Goal: Transaction & Acquisition: Purchase product/service

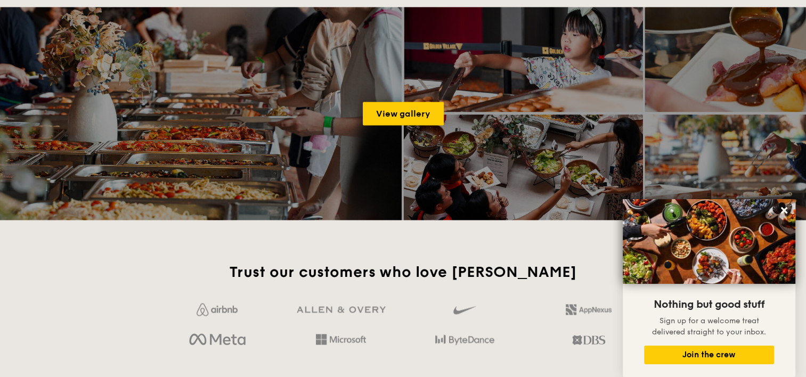
scroll to position [1672, 0]
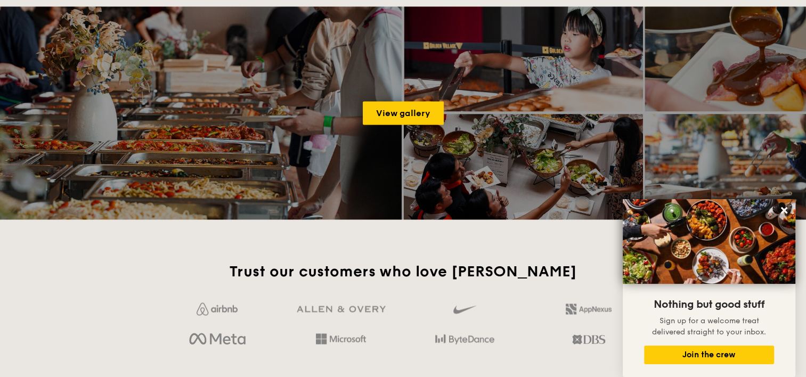
click at [783, 209] on icon at bounding box center [784, 210] width 6 height 6
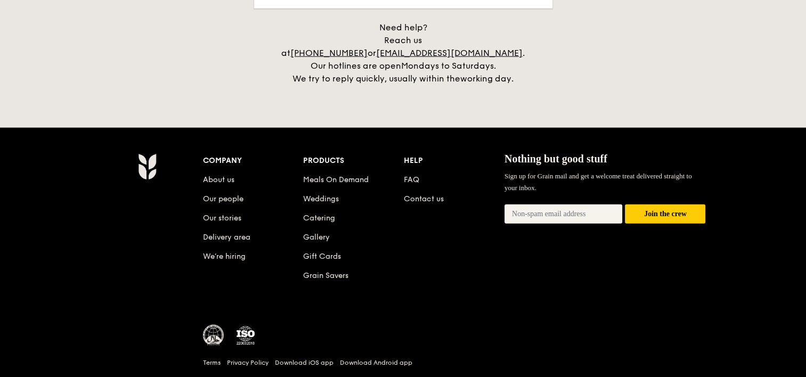
scroll to position [2479, 0]
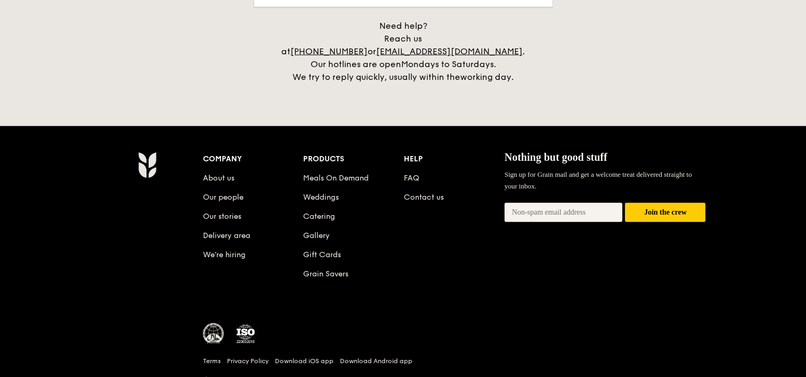
click at [339, 174] on link "Meals On Demand" at bounding box center [336, 178] width 66 height 9
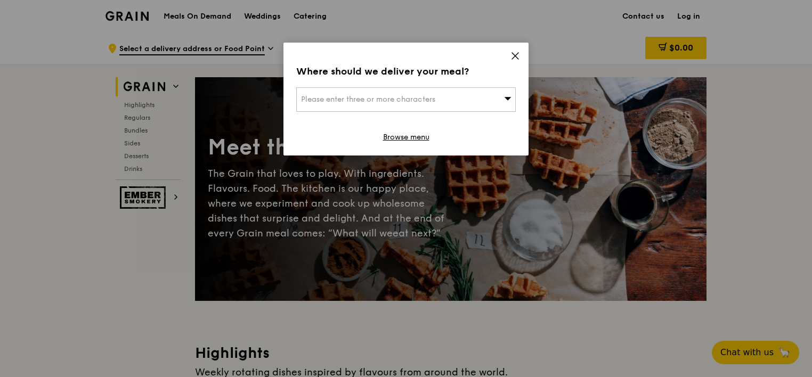
click at [515, 55] on icon at bounding box center [515, 56] width 6 height 6
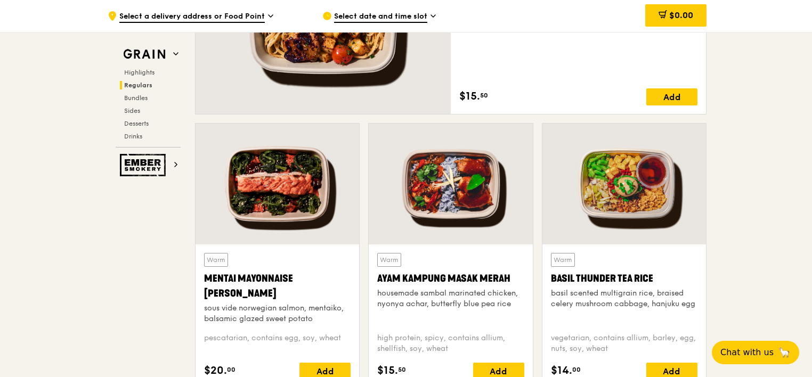
scroll to position [852, 0]
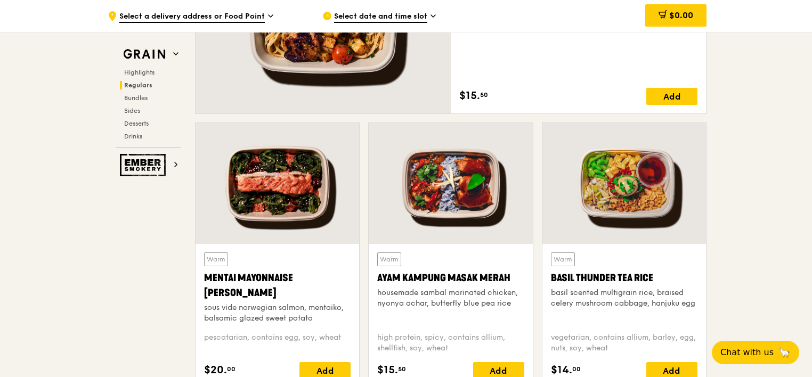
click at [376, 12] on span "Select date and time slot" at bounding box center [380, 17] width 93 height 12
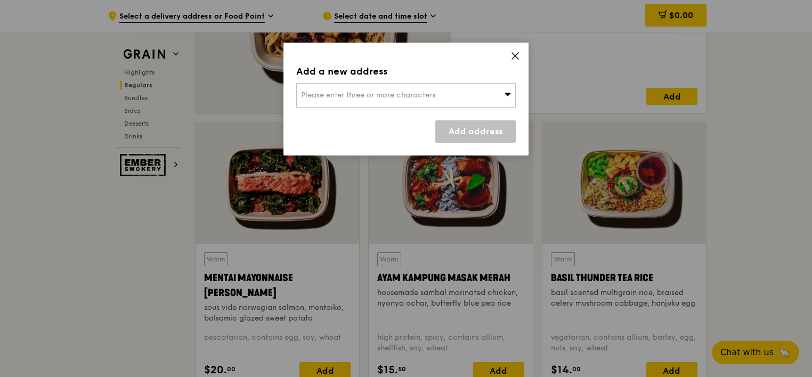
click at [455, 99] on div "Please enter three or more characters" at bounding box center [405, 95] width 219 height 25
type input "a"
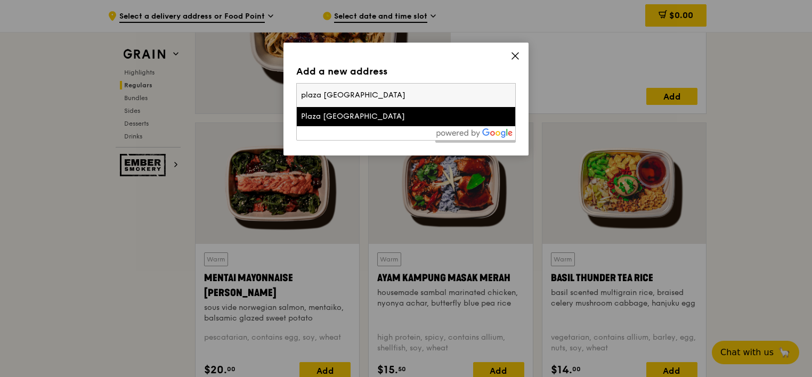
type input "plaza [GEOGRAPHIC_DATA]"
click at [421, 115] on div "Plaza [GEOGRAPHIC_DATA]" at bounding box center [380, 116] width 158 height 11
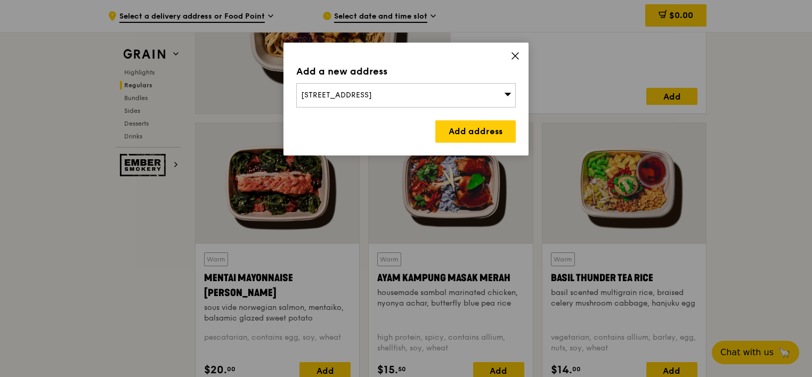
click at [457, 131] on link "Add address" at bounding box center [475, 131] width 80 height 22
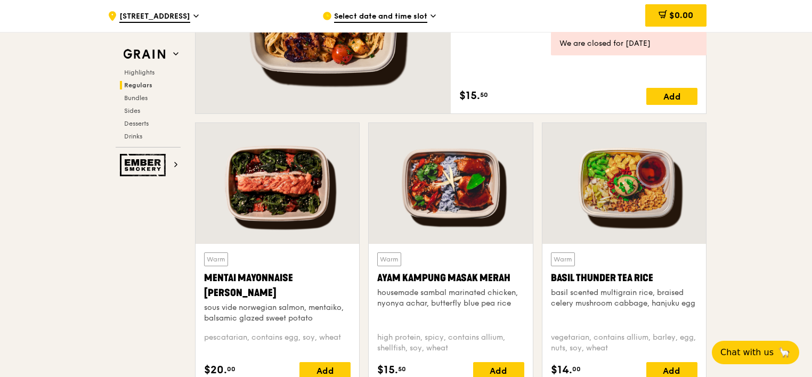
click at [364, 11] on div "Select date and time slot" at bounding box center [421, 16] width 198 height 32
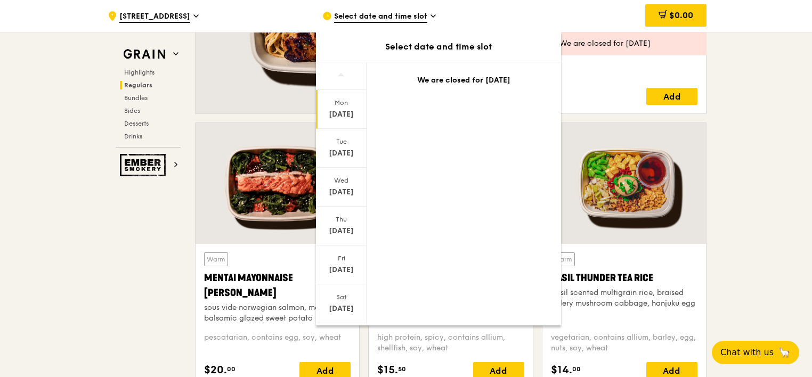
click at [335, 221] on div "Thu" at bounding box center [340, 219] width 47 height 9
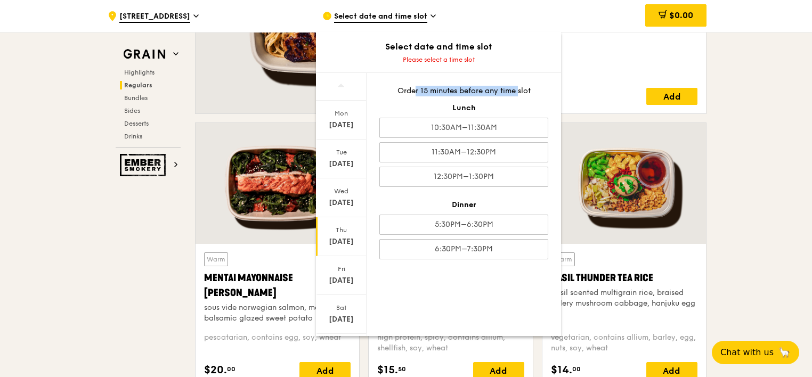
drag, startPoint x: 414, startPoint y: 91, endPoint x: 520, endPoint y: 85, distance: 106.2
click at [520, 85] on div "Order 15 minutes before any time slot Lunch 10:30AM–11:30AM 11:30AM–12:30PM 12:…" at bounding box center [463, 172] width 194 height 199
drag, startPoint x: 520, startPoint y: 85, endPoint x: 497, endPoint y: 97, distance: 25.8
click at [497, 97] on div "Order 15 minutes before any time slot Lunch 10:30AM–11:30AM 11:30AM–12:30PM 12:…" at bounding box center [463, 172] width 194 height 199
click at [338, 272] on div "Fri" at bounding box center [340, 269] width 47 height 9
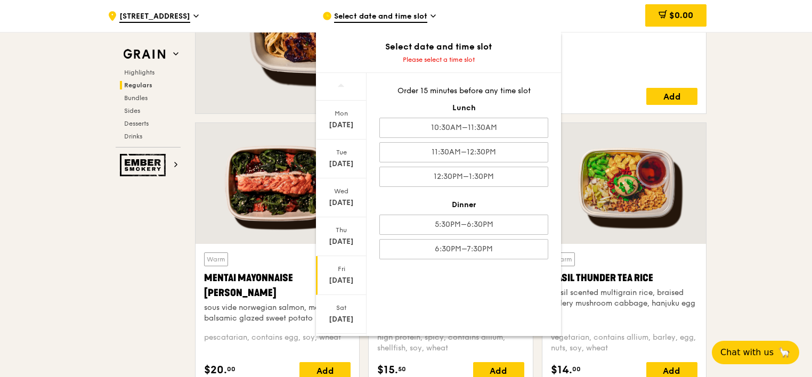
click at [332, 311] on div "[DATE]" at bounding box center [341, 314] width 51 height 39
click at [352, 107] on div "[DATE]" at bounding box center [341, 120] width 51 height 39
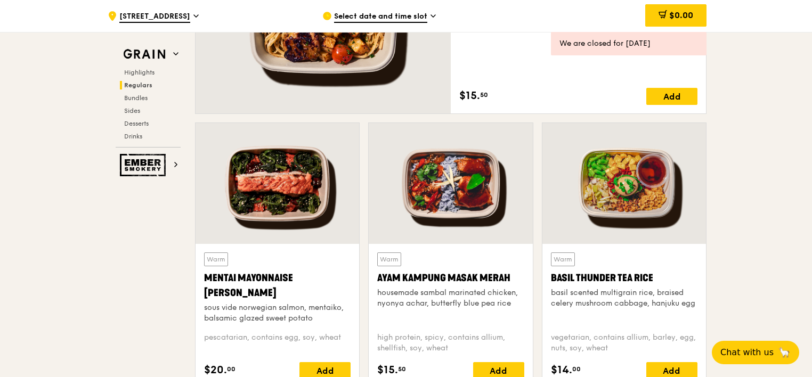
click at [133, 126] on span "Desserts" at bounding box center [136, 123] width 25 height 7
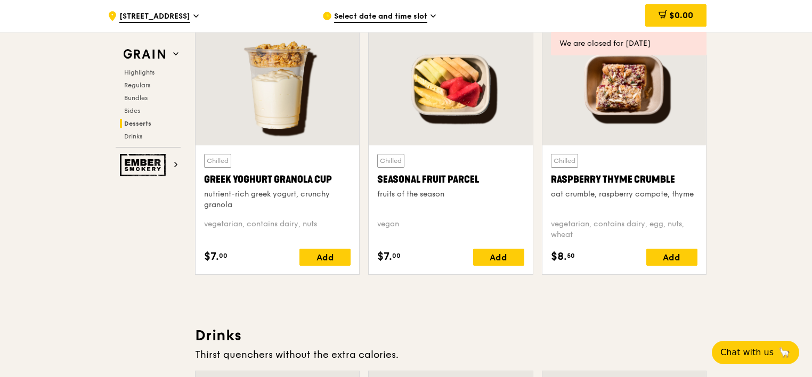
scroll to position [3405, 0]
